Goal: Transaction & Acquisition: Subscribe to service/newsletter

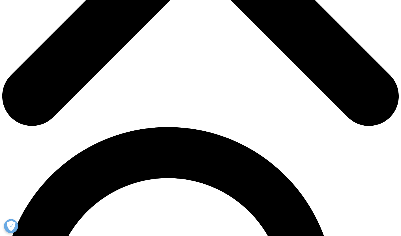
scroll to position [368, 0]
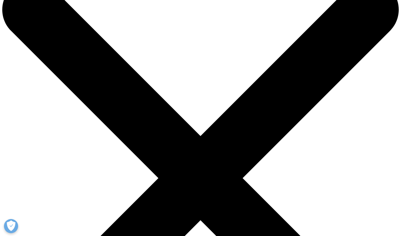
scroll to position [0, 0]
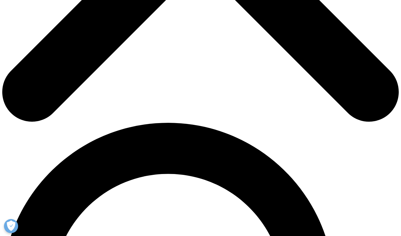
scroll to position [311, 0]
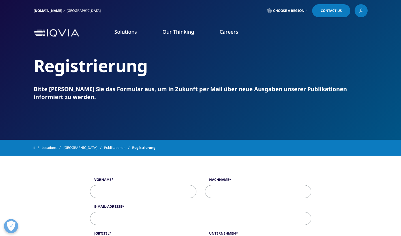
click at [160, 195] on input "Vorname" at bounding box center [143, 191] width 106 height 13
type input "Jan"
type input "Stange"
type input "j.stange@goodlifepharma.com"
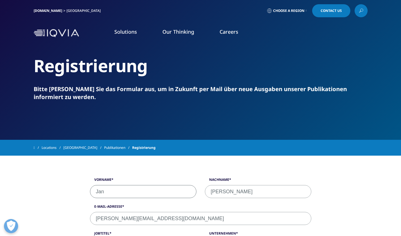
select select "[GEOGRAPHIC_DATA]"
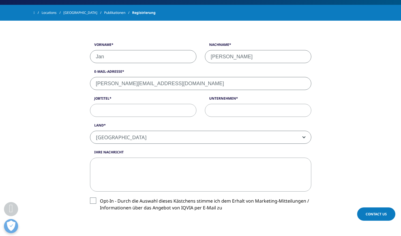
scroll to position [141, 0]
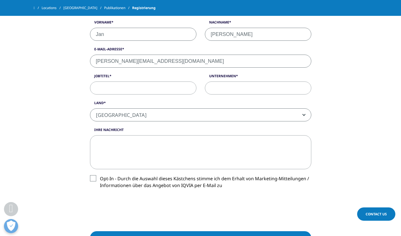
click at [212, 90] on input "Unternehmen" at bounding box center [258, 88] width 106 height 13
type input "Goodlife Pharma"
click at [103, 87] on input "Jobtitel" at bounding box center [143, 88] width 106 height 13
type input "Sales & Marketing Director DACH"
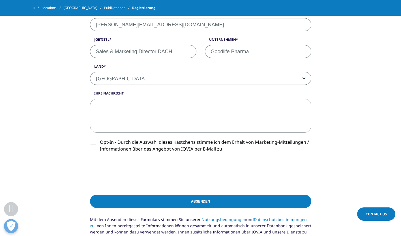
scroll to position [198, 0]
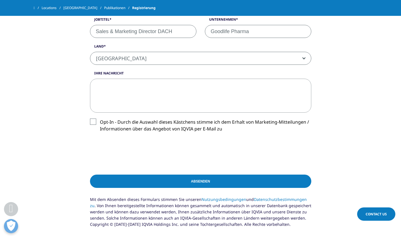
click at [200, 178] on input "Absenden" at bounding box center [200, 181] width 221 height 13
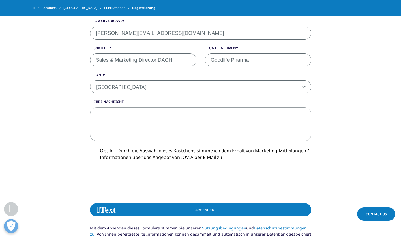
scroll to position [103, 0]
